Goal: Task Accomplishment & Management: Use online tool/utility

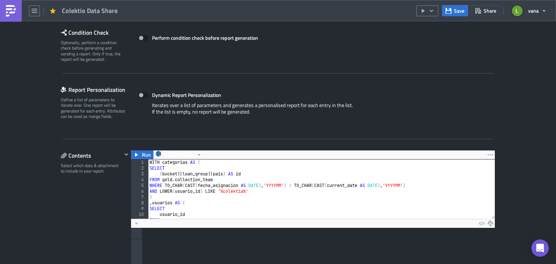
scroll to position [144, 0]
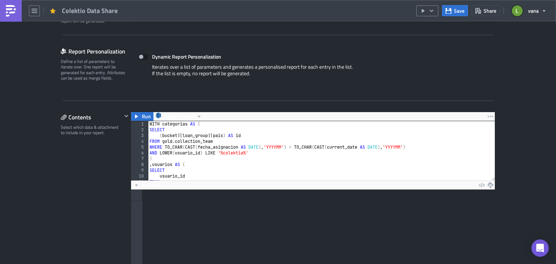
click at [7, 15] on img at bounding box center [11, 11] width 12 height 12
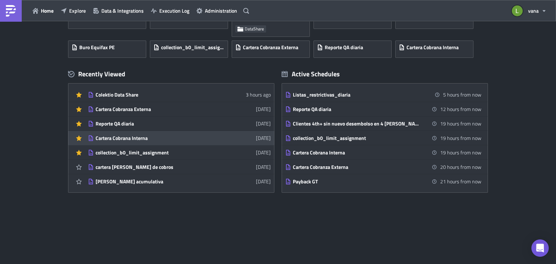
scroll to position [11, 0]
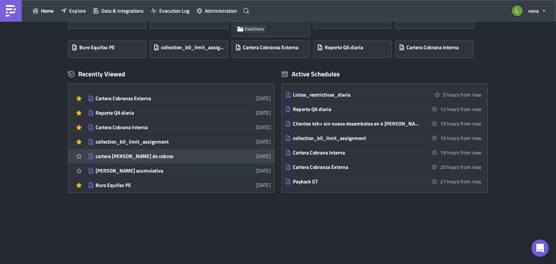
click at [150, 158] on div "cartera [PERSON_NAME] de cobros" at bounding box center [159, 156] width 127 height 7
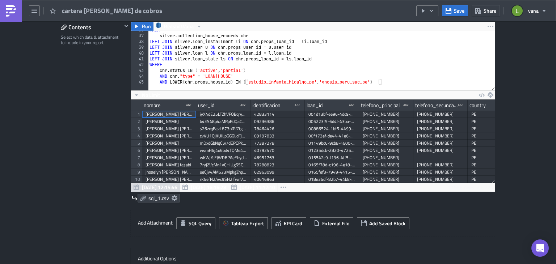
scroll to position [235, 0]
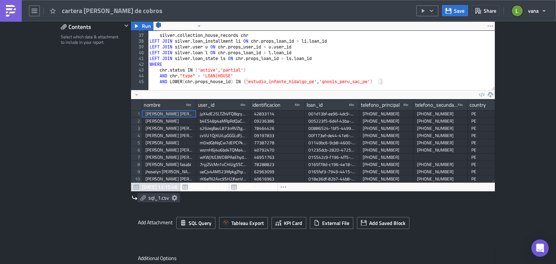
click at [13, 6] on img at bounding box center [11, 11] width 12 height 12
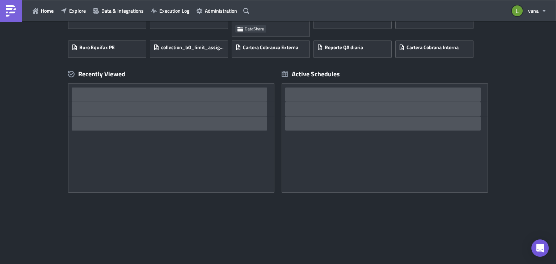
scroll to position [72, 0]
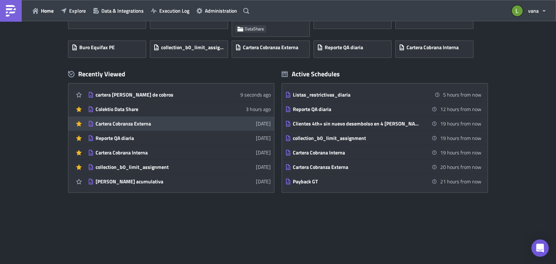
click at [163, 125] on div "Cartera Cobranza Externa" at bounding box center [159, 124] width 127 height 7
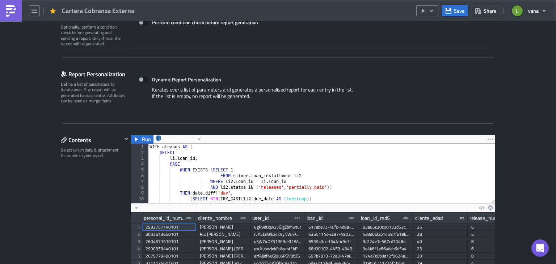
scroll to position [121, 0]
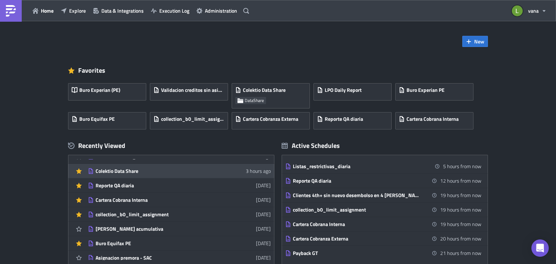
scroll to position [25, 0]
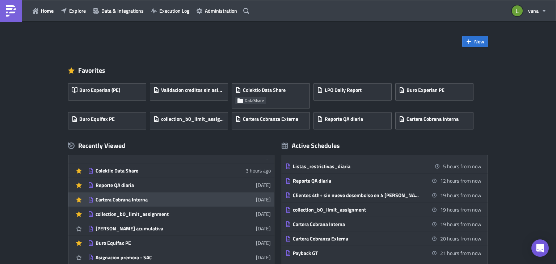
click at [148, 199] on div "Cartera Cobrana Interna" at bounding box center [159, 200] width 127 height 7
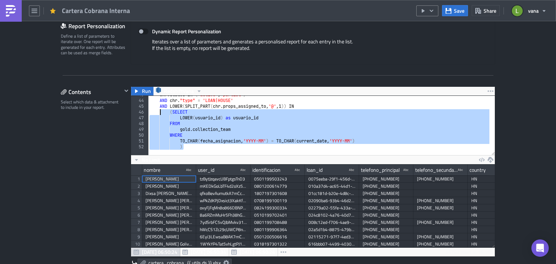
drag, startPoint x: 190, startPoint y: 146, endPoint x: 164, endPoint y: 111, distance: 43.3
click at [164, 111] on div "chr . status IN ( 'active' , 'partial' ) AND chr . "type" = 'LOAN|HOUSE' AND LO…" at bounding box center [489, 125] width 683 height 66
click at [247, 125] on div "chr . status IN ( 'active' , 'partial' ) AND chr . "type" = 'LOAN|HOUSE' AND LO…" at bounding box center [318, 125] width 341 height 59
drag, startPoint x: 171, startPoint y: 112, endPoint x: 366, endPoint y: 140, distance: 197.6
click at [366, 140] on div "chr . status IN ( 'active' , 'partial' ) AND chr . "type" = 'LOAN|HOUSE' AND LO…" at bounding box center [489, 125] width 683 height 66
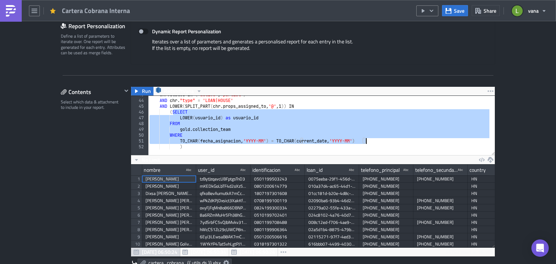
type textarea "WHERE TO_CHAR(fecha_asignacion, 'YYYY-MM') = TO_CHAR(current_date, 'YYYY-MM')"
